Goal: Transaction & Acquisition: Purchase product/service

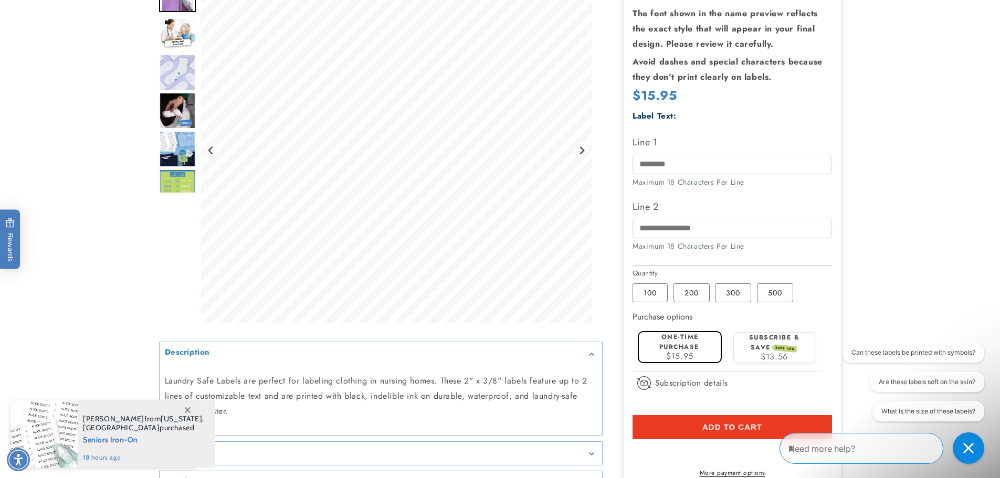
scroll to position [210, 0]
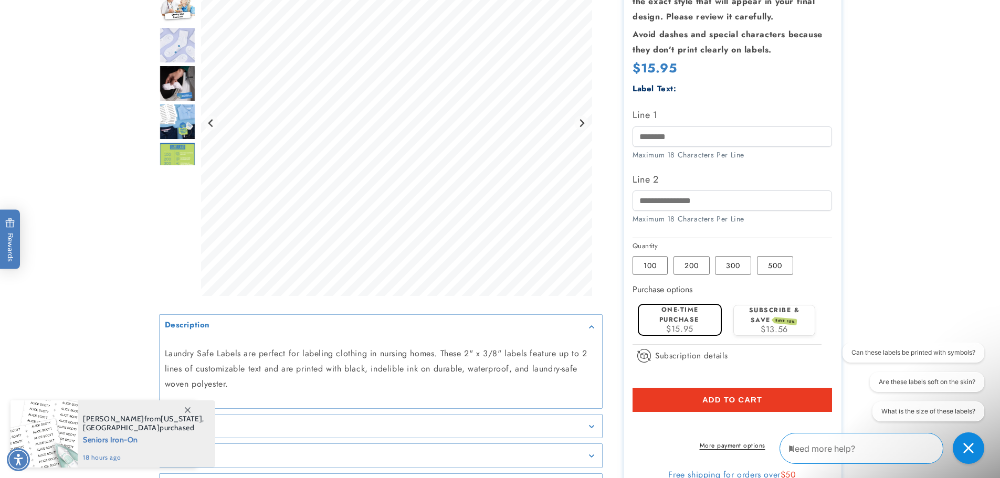
click at [189, 406] on span at bounding box center [187, 409] width 19 height 19
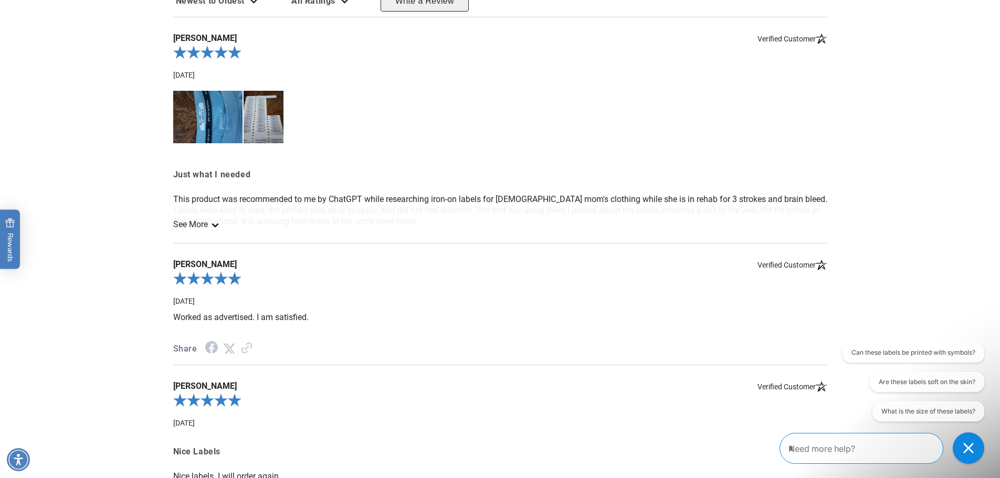
scroll to position [1154, 0]
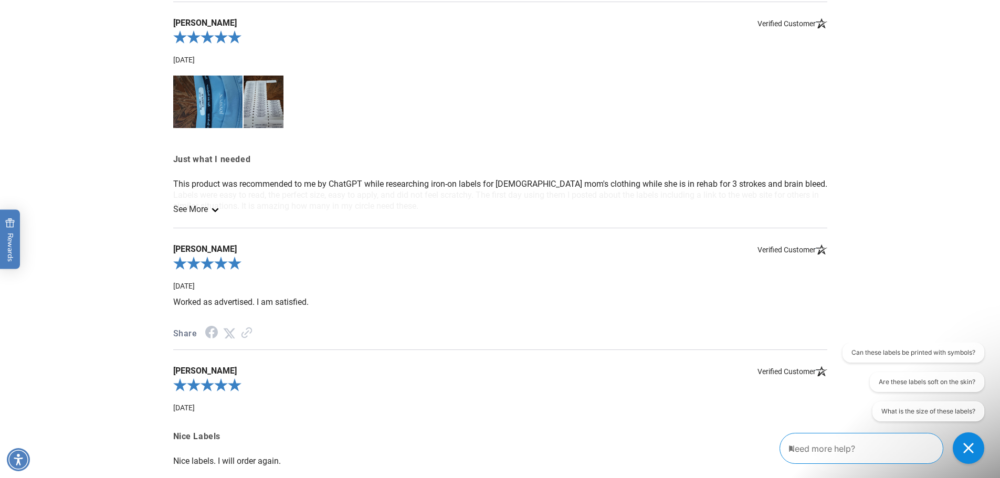
click at [193, 214] on link "See More" at bounding box center [195, 209] width 44 height 10
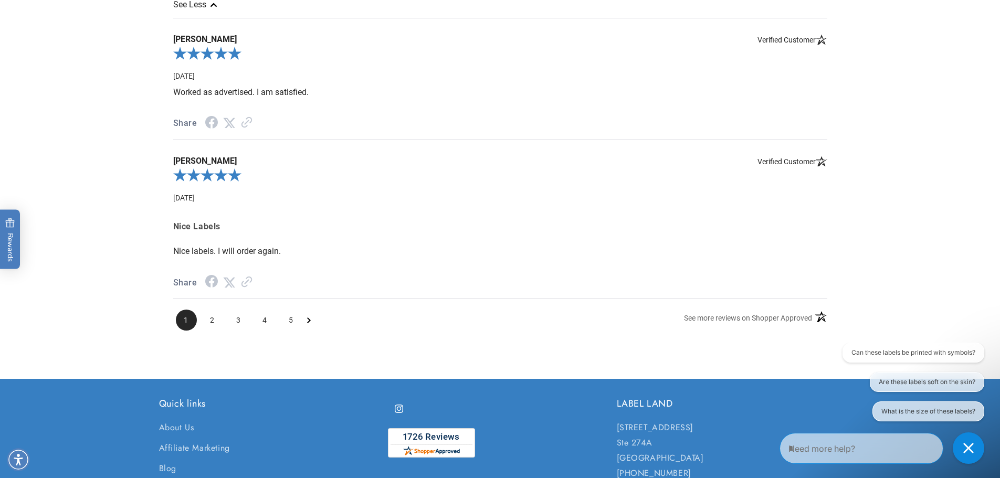
scroll to position [1417, 0]
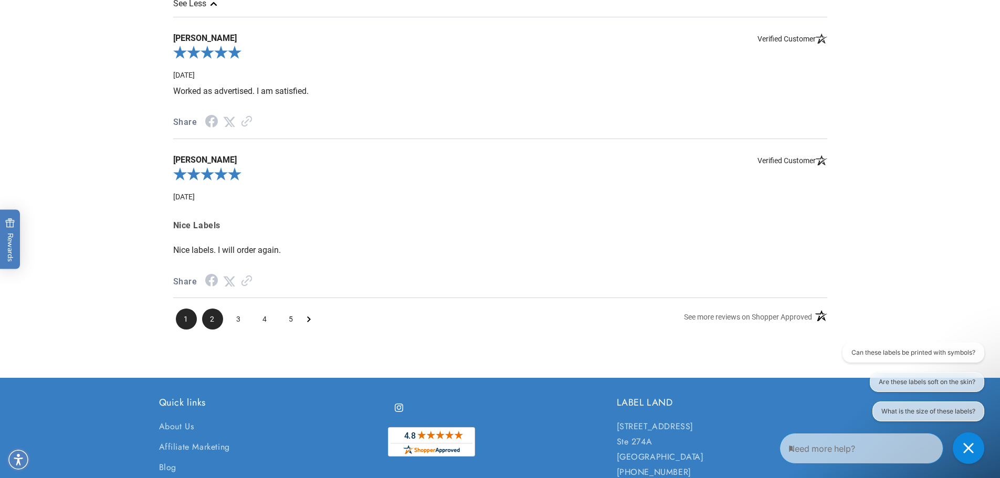
click at [214, 326] on span "2" at bounding box center [212, 319] width 21 height 21
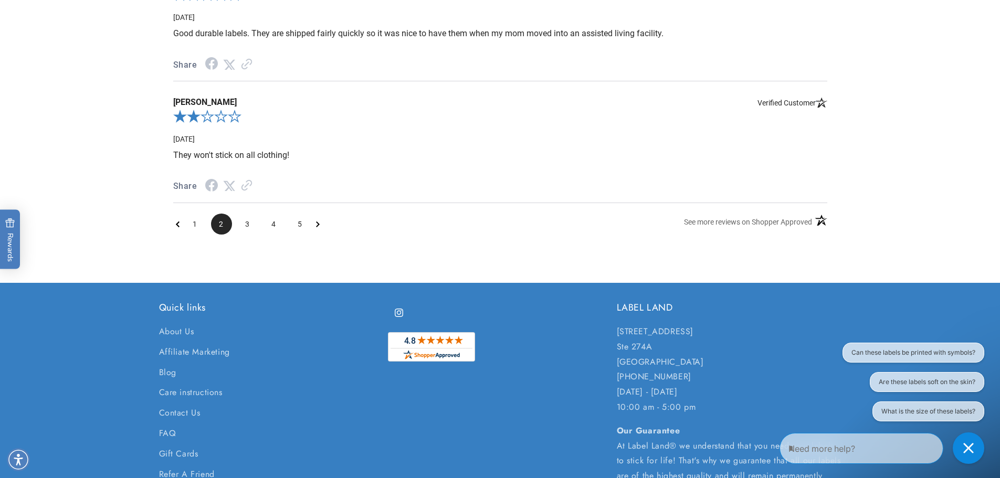
scroll to position [1366, 0]
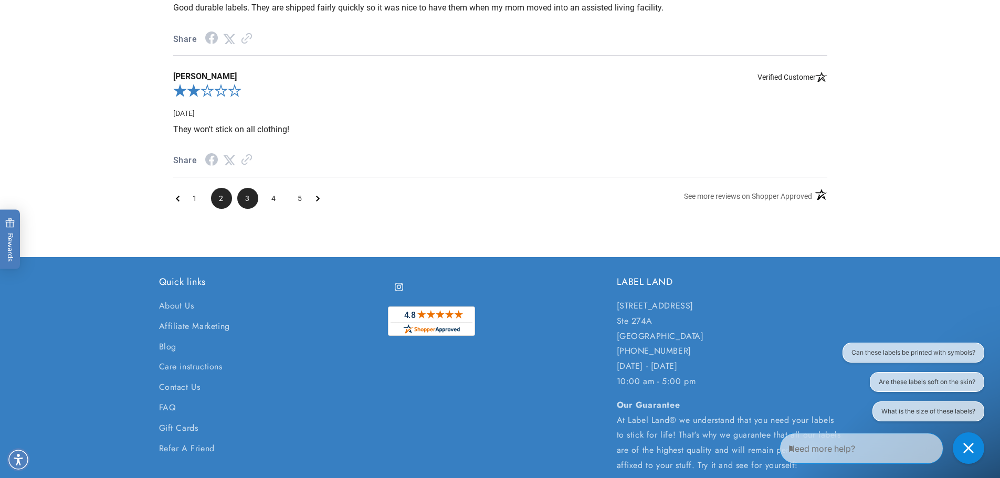
click at [248, 206] on span "3" at bounding box center [247, 198] width 21 height 21
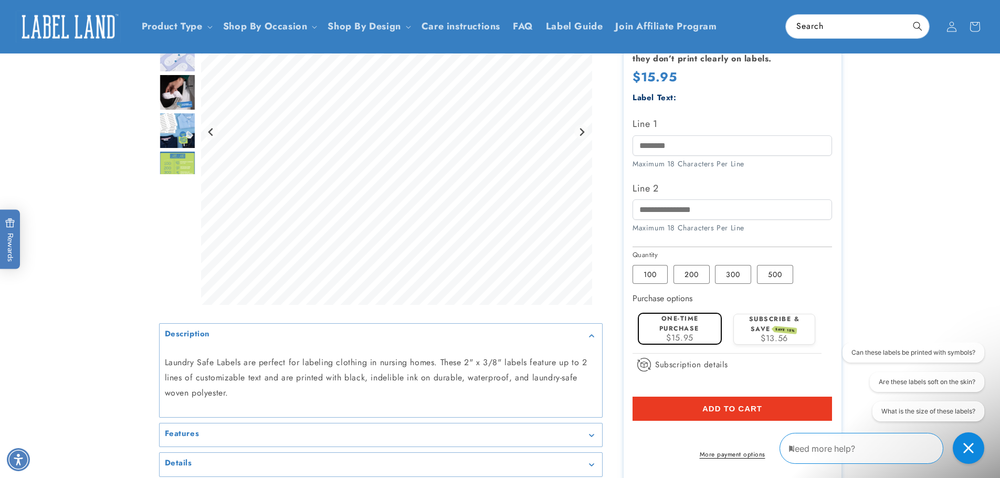
scroll to position [0, 0]
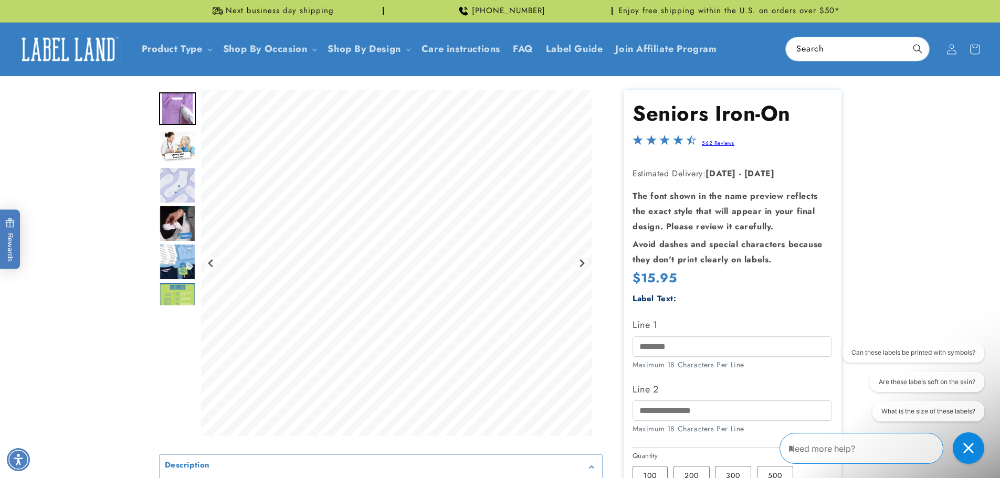
click at [177, 137] on img "Go to slide 2" at bounding box center [177, 147] width 37 height 33
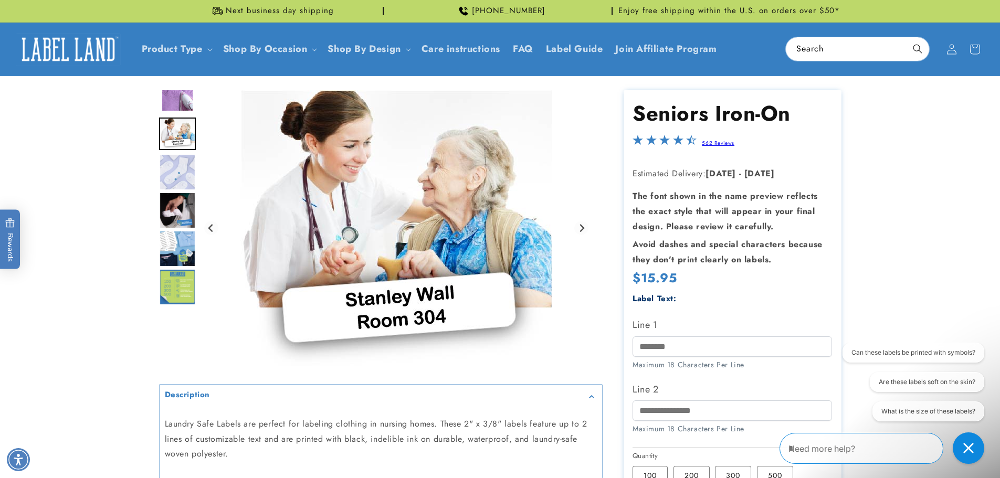
click at [178, 208] on img "Go to slide 4" at bounding box center [177, 210] width 37 height 37
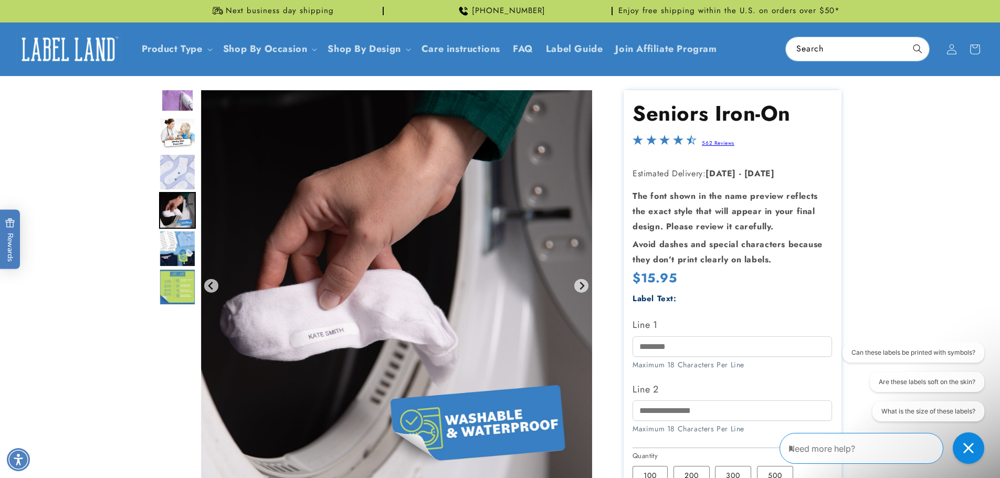
click at [167, 246] on img "Go to slide 5" at bounding box center [177, 248] width 37 height 37
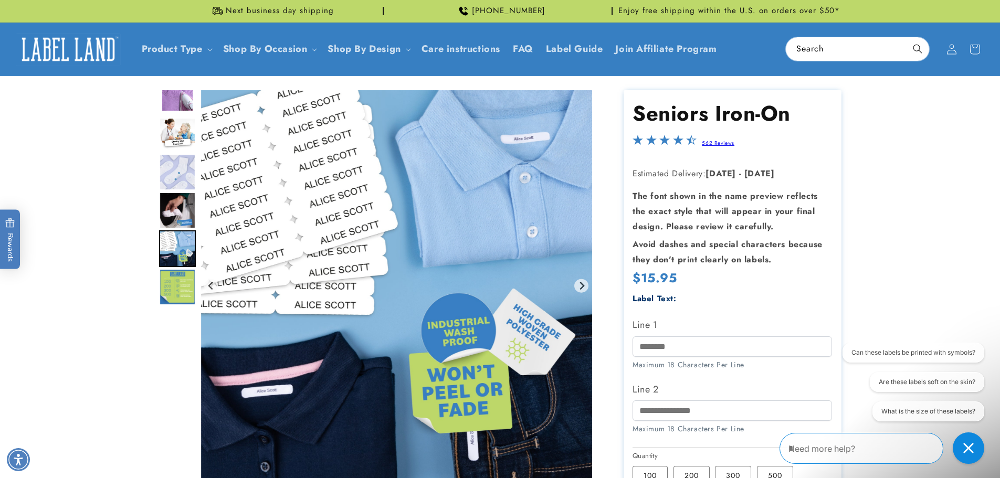
click at [173, 285] on img "Go to slide 6" at bounding box center [177, 287] width 37 height 37
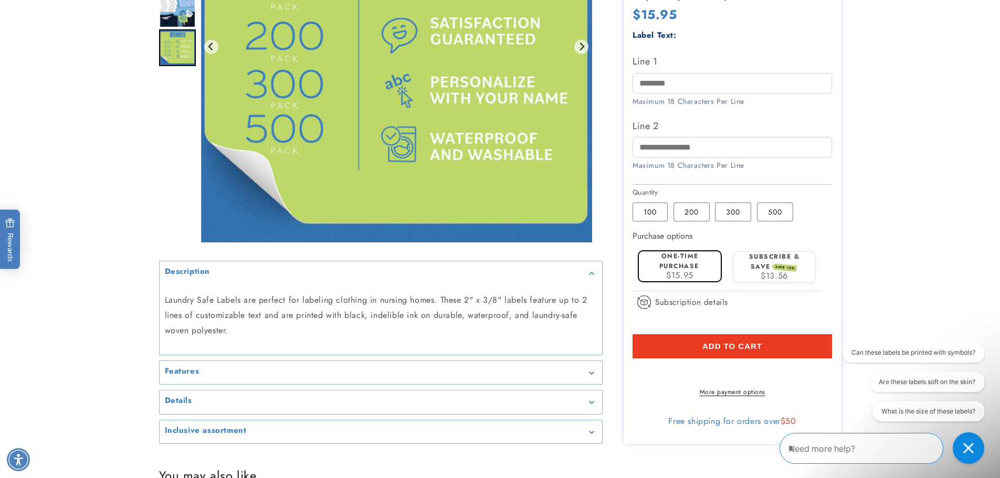
scroll to position [315, 0]
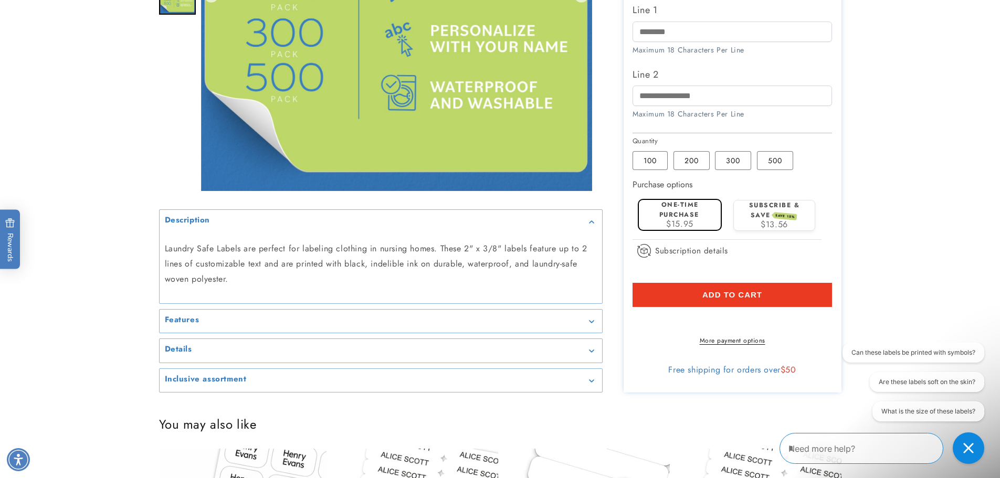
click at [252, 321] on summary "Features" at bounding box center [381, 322] width 442 height 24
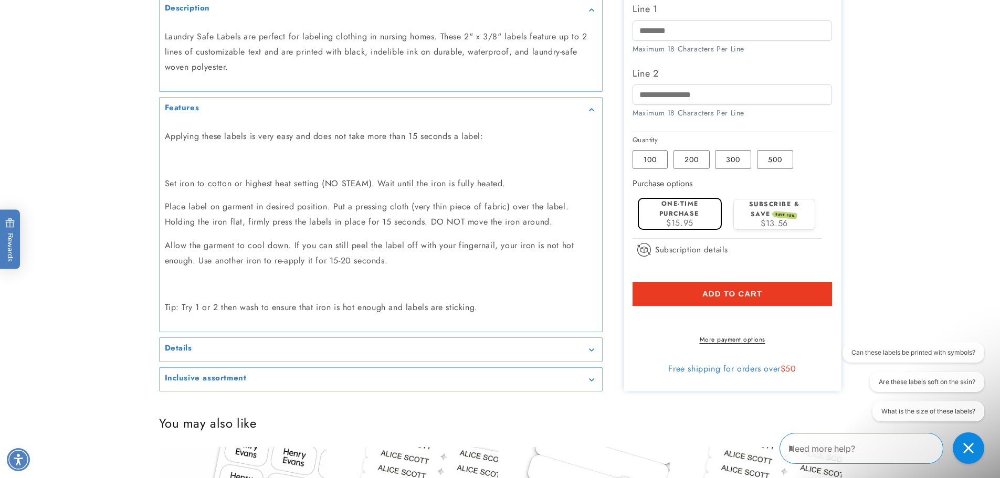
scroll to position [525, 0]
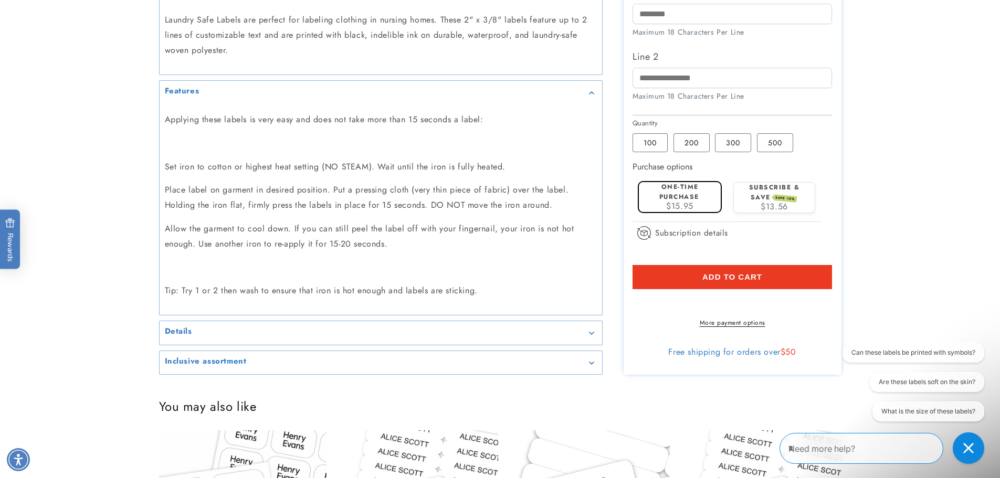
click at [502, 331] on div "Details" at bounding box center [381, 333] width 432 height 8
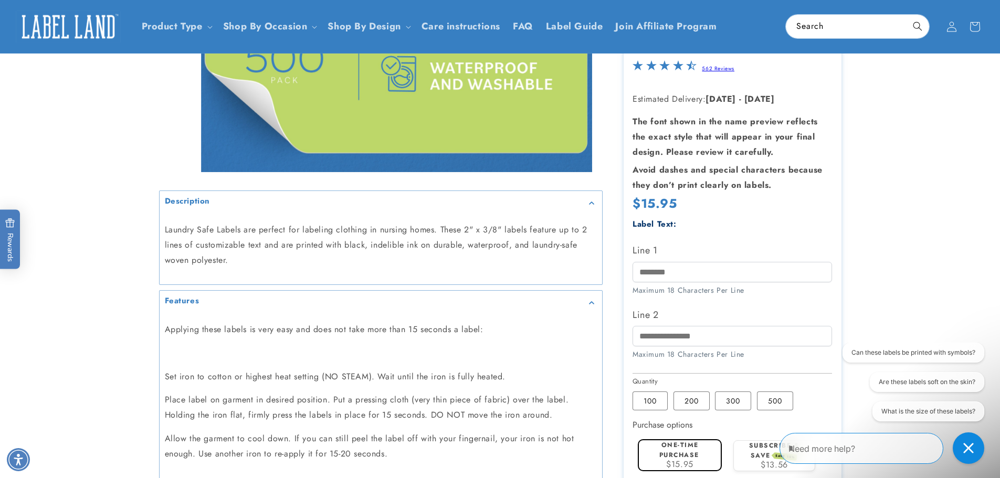
scroll to position [262, 0]
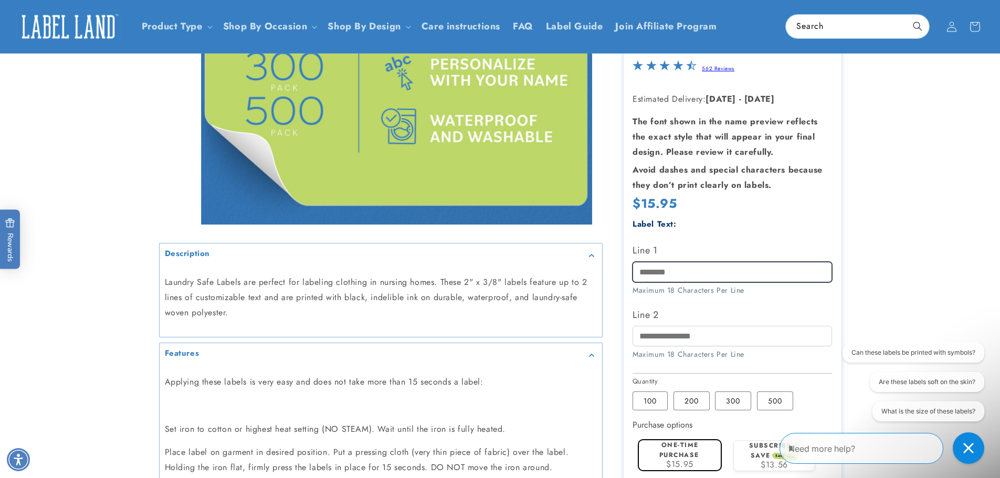
click at [649, 269] on input "Line 1" at bounding box center [731, 271] width 199 height 20
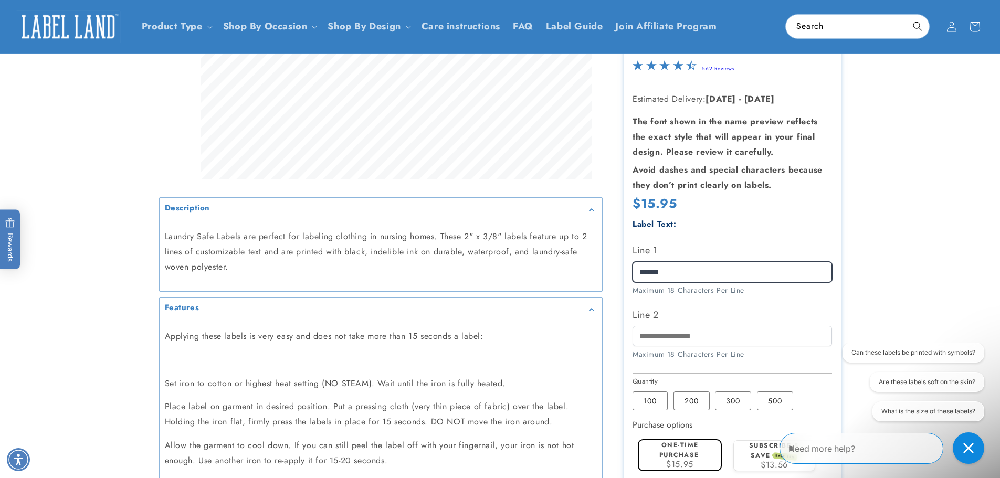
click at [641, 273] on input "******" at bounding box center [731, 271] width 199 height 20
type input "******"
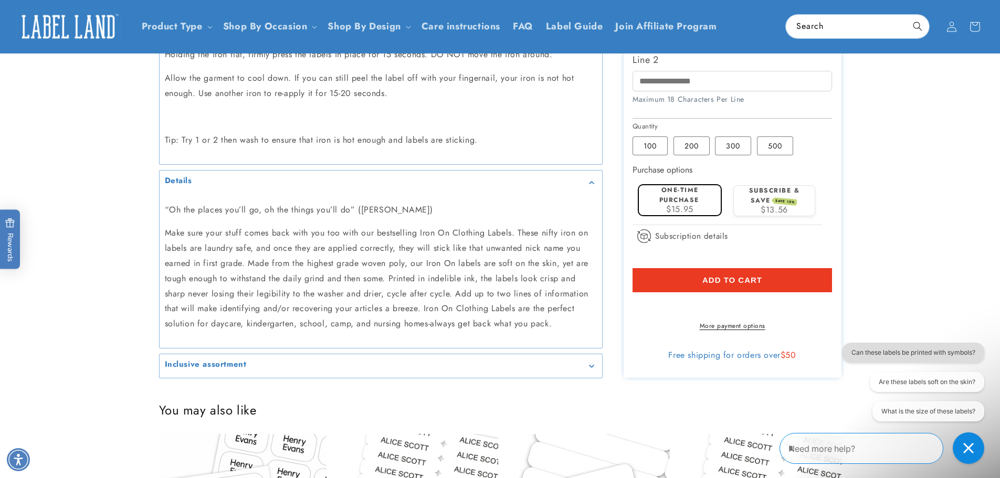
scroll to position [367, 0]
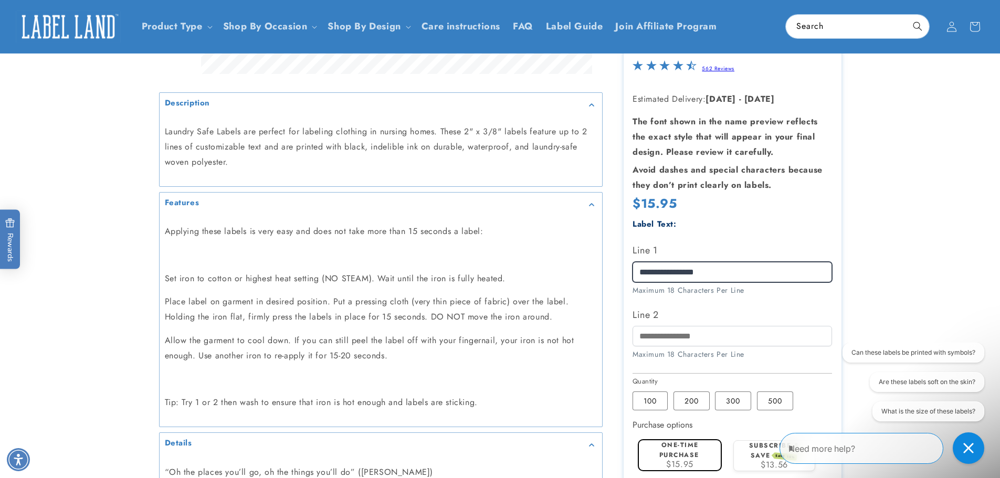
drag, startPoint x: 704, startPoint y: 267, endPoint x: 635, endPoint y: 274, distance: 69.2
click at [635, 274] on input "******" at bounding box center [731, 271] width 199 height 20
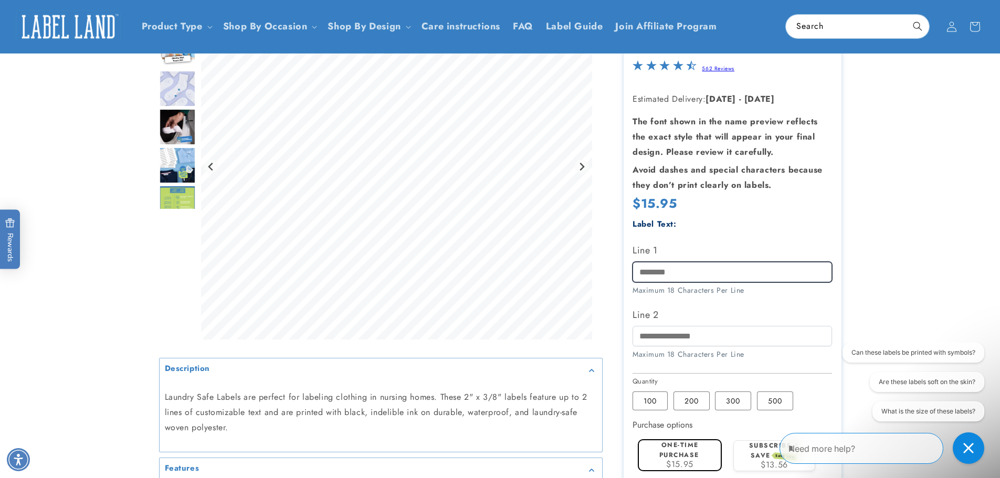
scroll to position [0, 0]
